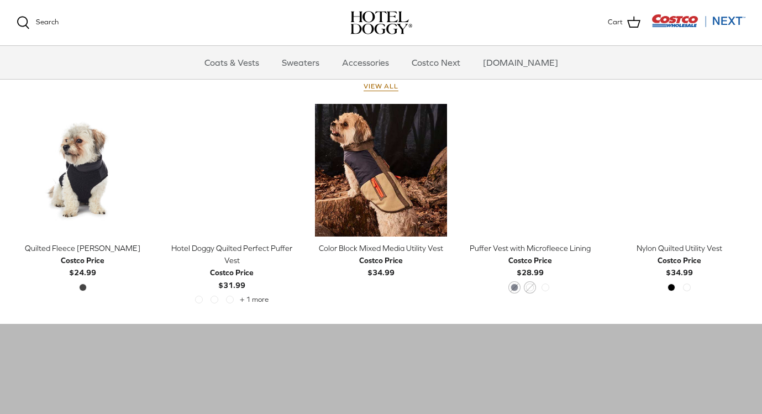
scroll to position [506, 0]
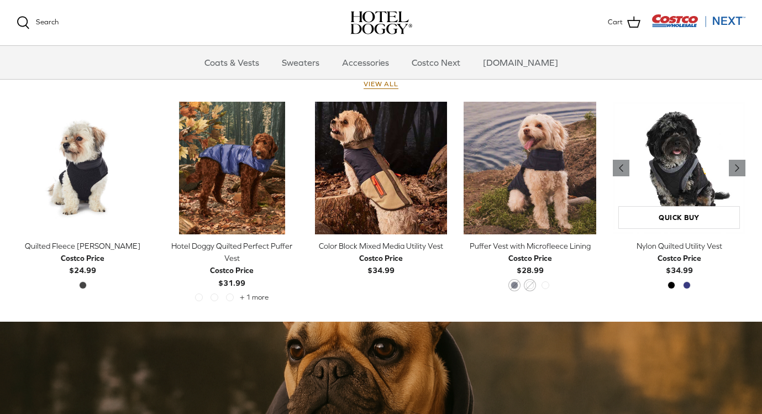
click at [650, 183] on img "Nylon Quilted Utility Vest" at bounding box center [679, 168] width 133 height 133
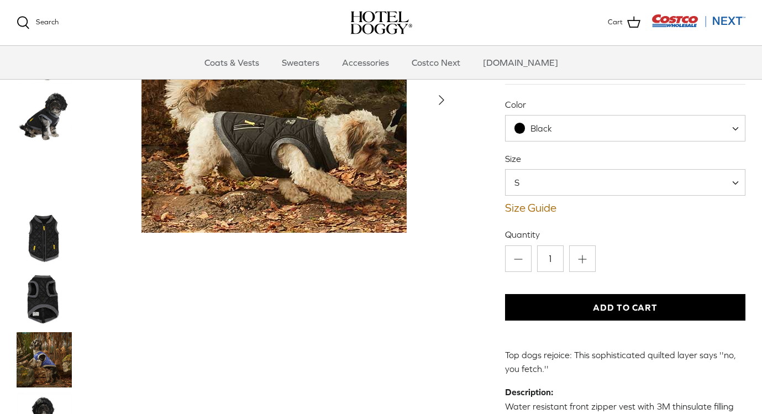
scroll to position [88, 0]
click at [44, 178] on img "Thumbnail Link" at bounding box center [44, 177] width 55 height 55
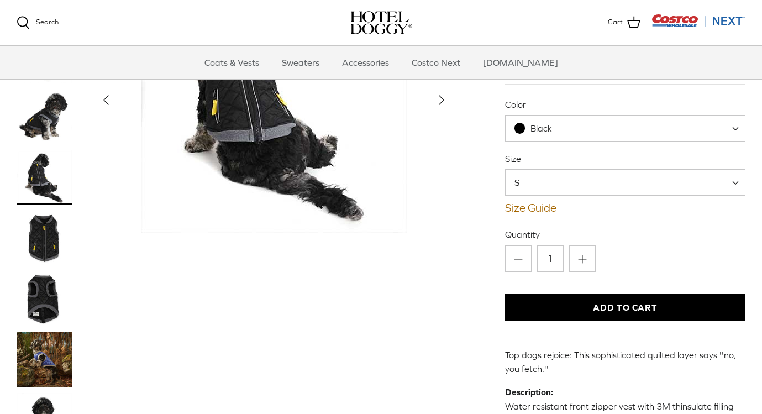
click at [50, 243] on img "Thumbnail Link" at bounding box center [44, 237] width 55 height 55
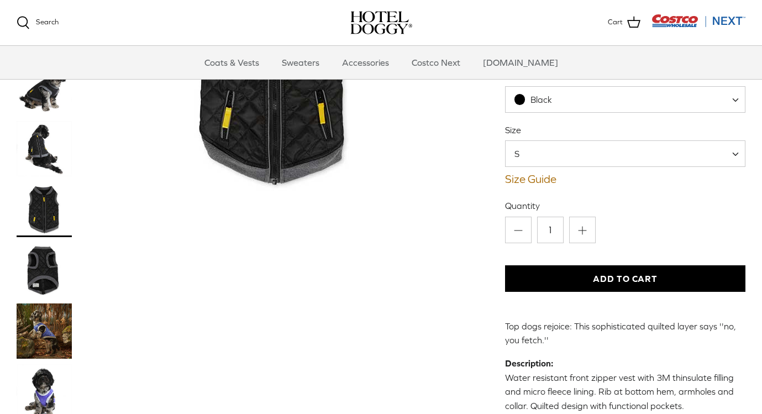
scroll to position [122, 0]
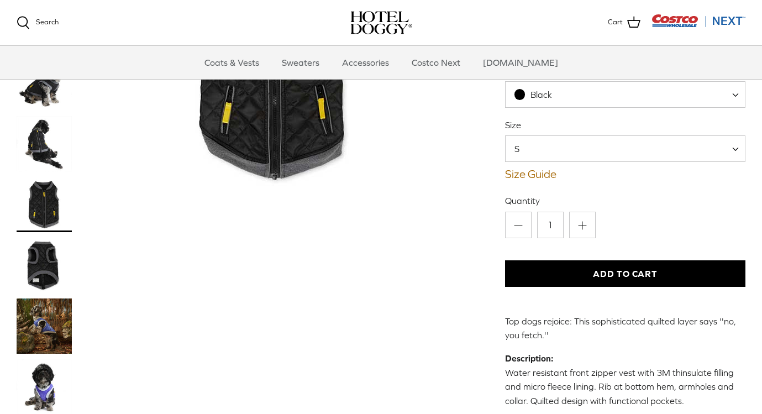
click at [43, 270] on img "Thumbnail Link" at bounding box center [44, 265] width 55 height 55
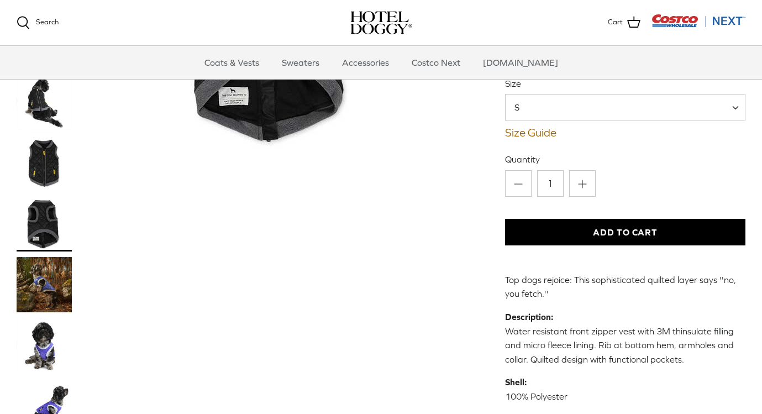
scroll to position [171, 0]
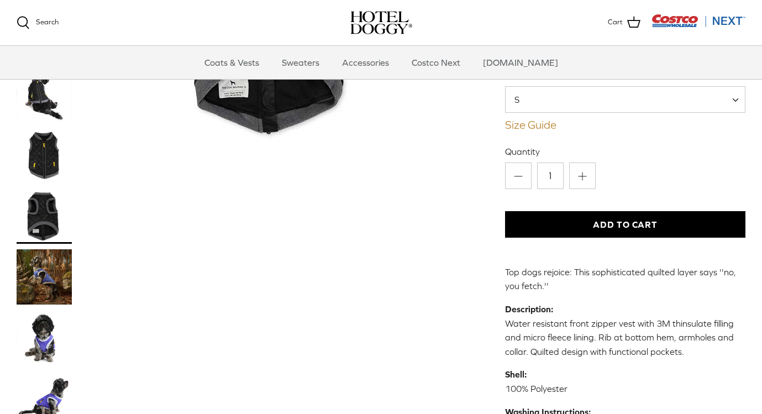
click at [535, 125] on link "Size Guide" at bounding box center [625, 124] width 240 height 13
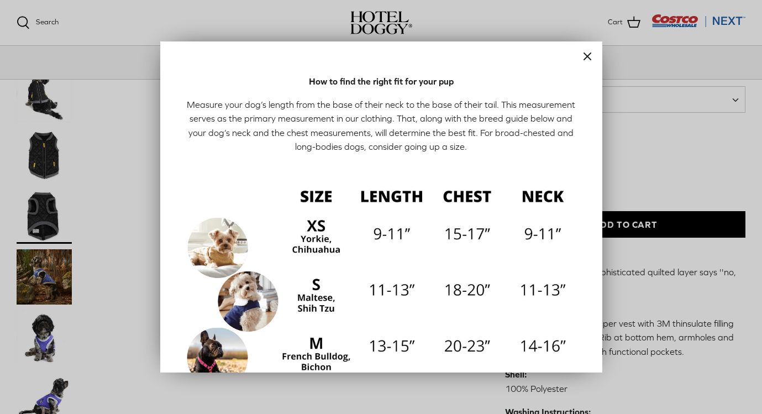
scroll to position [0, 0]
click at [584, 57] on icon "Close" at bounding box center [587, 56] width 13 height 13
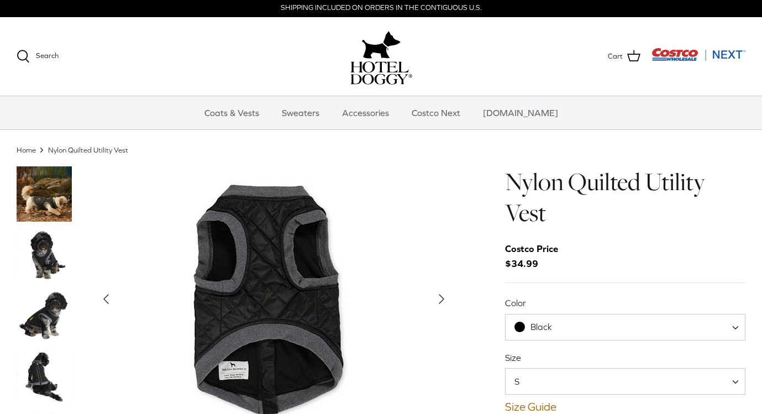
scroll to position [2, 0]
click at [244, 115] on link "Coats & Vests" at bounding box center [231, 112] width 75 height 33
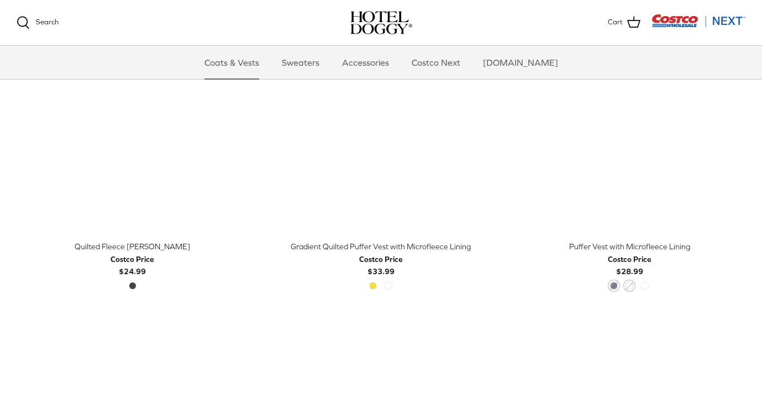
scroll to position [1570, 0]
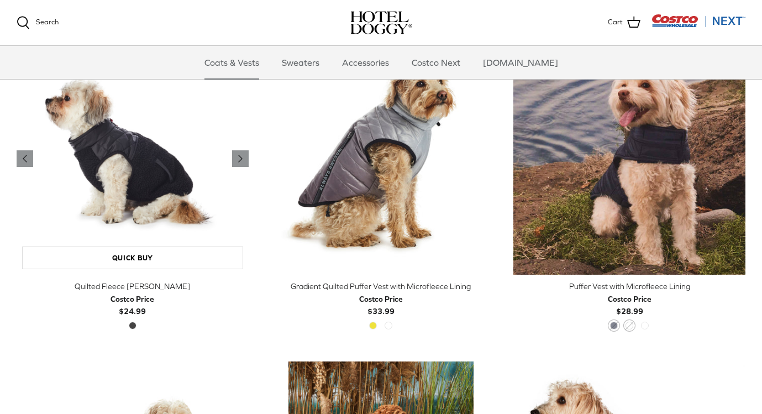
click at [145, 200] on img "Quilted Fleece Melton Vest" at bounding box center [133, 159] width 232 height 232
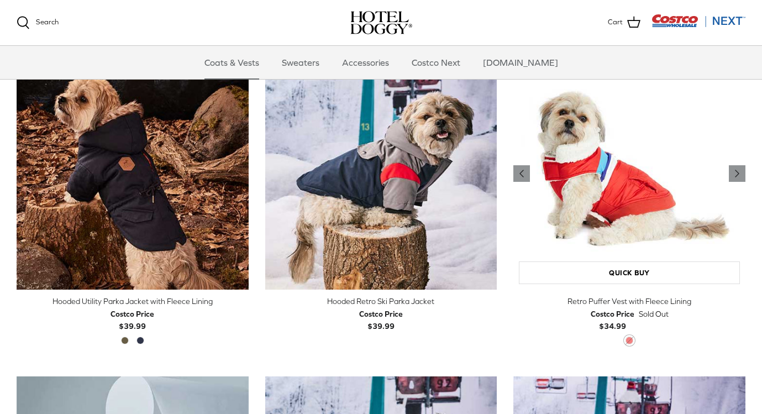
scroll to position [600, 0]
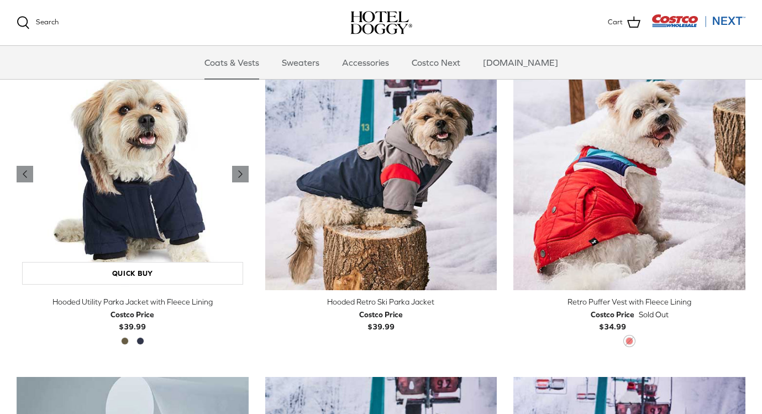
click at [181, 187] on img "Hooded Utility Parka Jacket with Fleece Lining" at bounding box center [133, 175] width 232 height 232
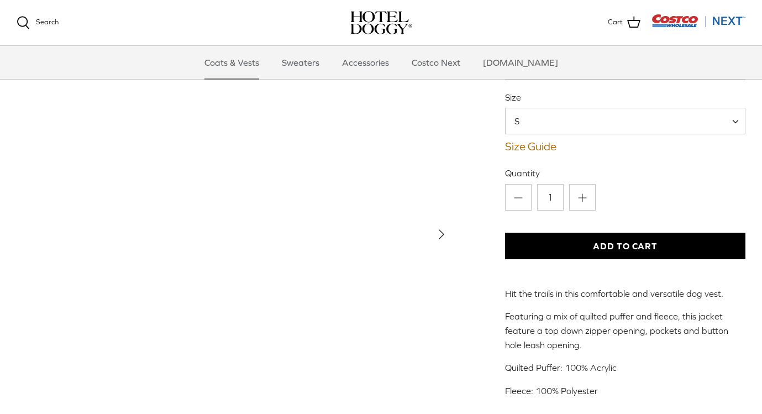
scroll to position [149, 0]
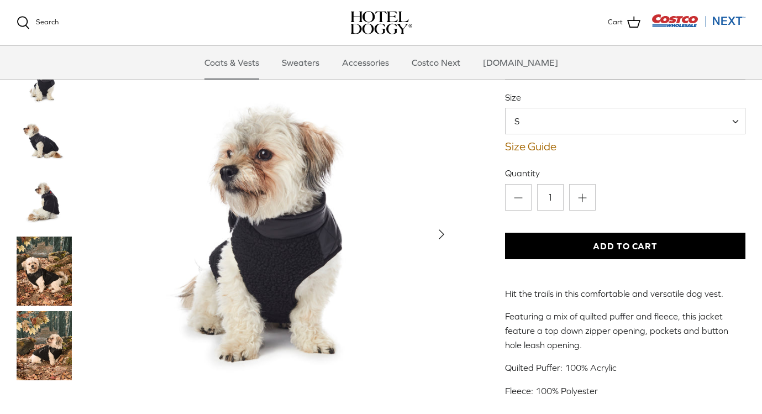
click at [34, 135] on img "Thumbnail Link" at bounding box center [44, 142] width 55 height 55
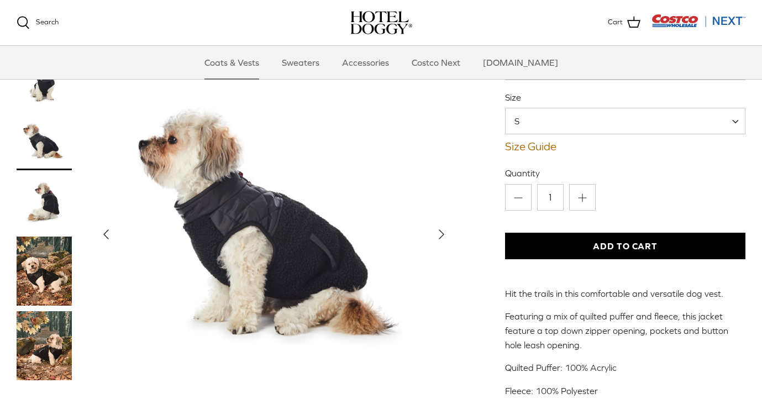
click at [64, 265] on img "Thumbnail Link" at bounding box center [44, 270] width 55 height 69
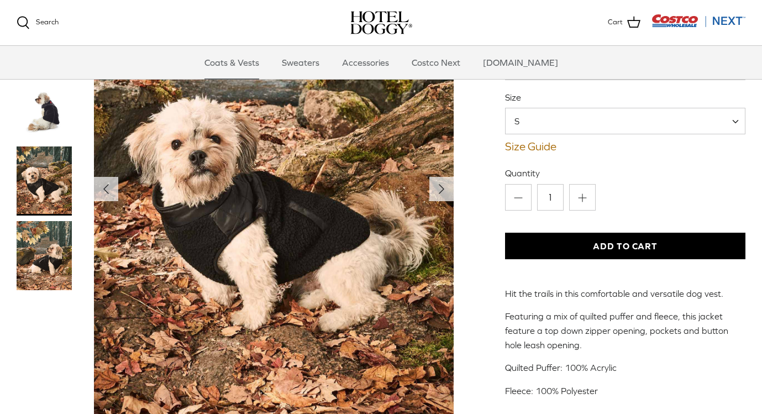
scroll to position [150, 0]
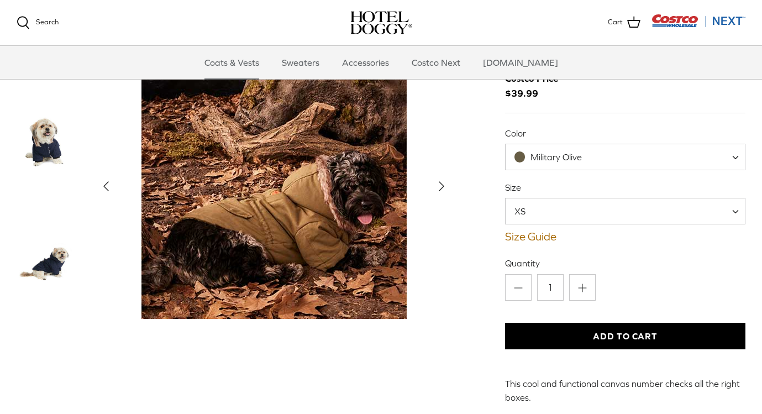
scroll to position [59, 0]
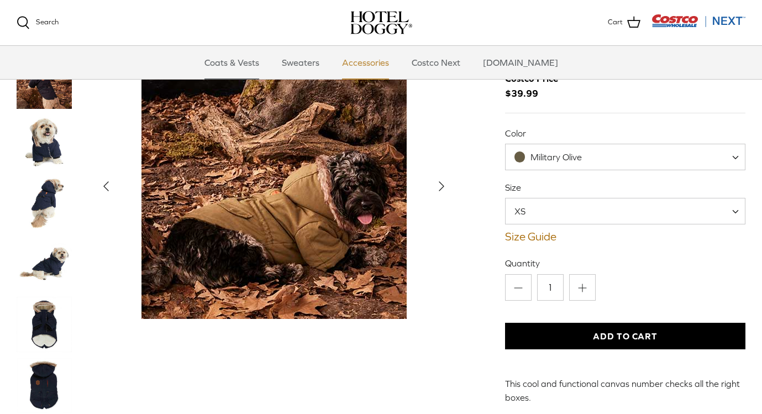
click at [382, 71] on link "Accessories" at bounding box center [365, 62] width 67 height 33
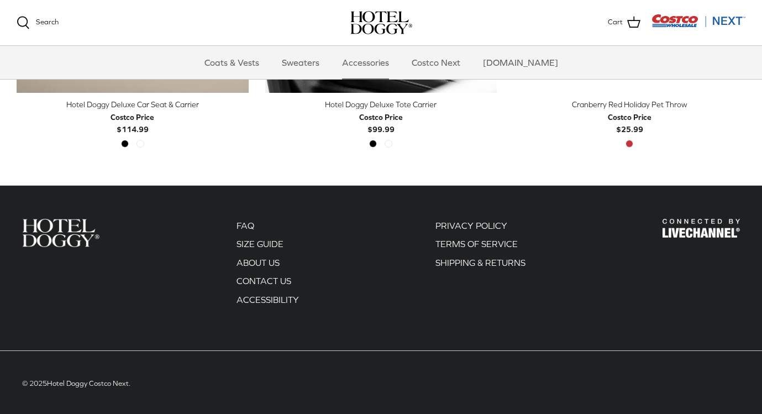
scroll to position [479, 0]
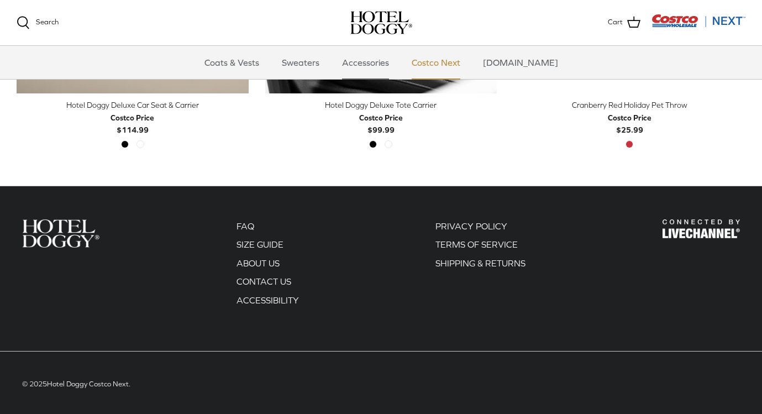
click at [458, 64] on link "Costco Next" at bounding box center [436, 62] width 68 height 33
